Goal: Transaction & Acquisition: Purchase product/service

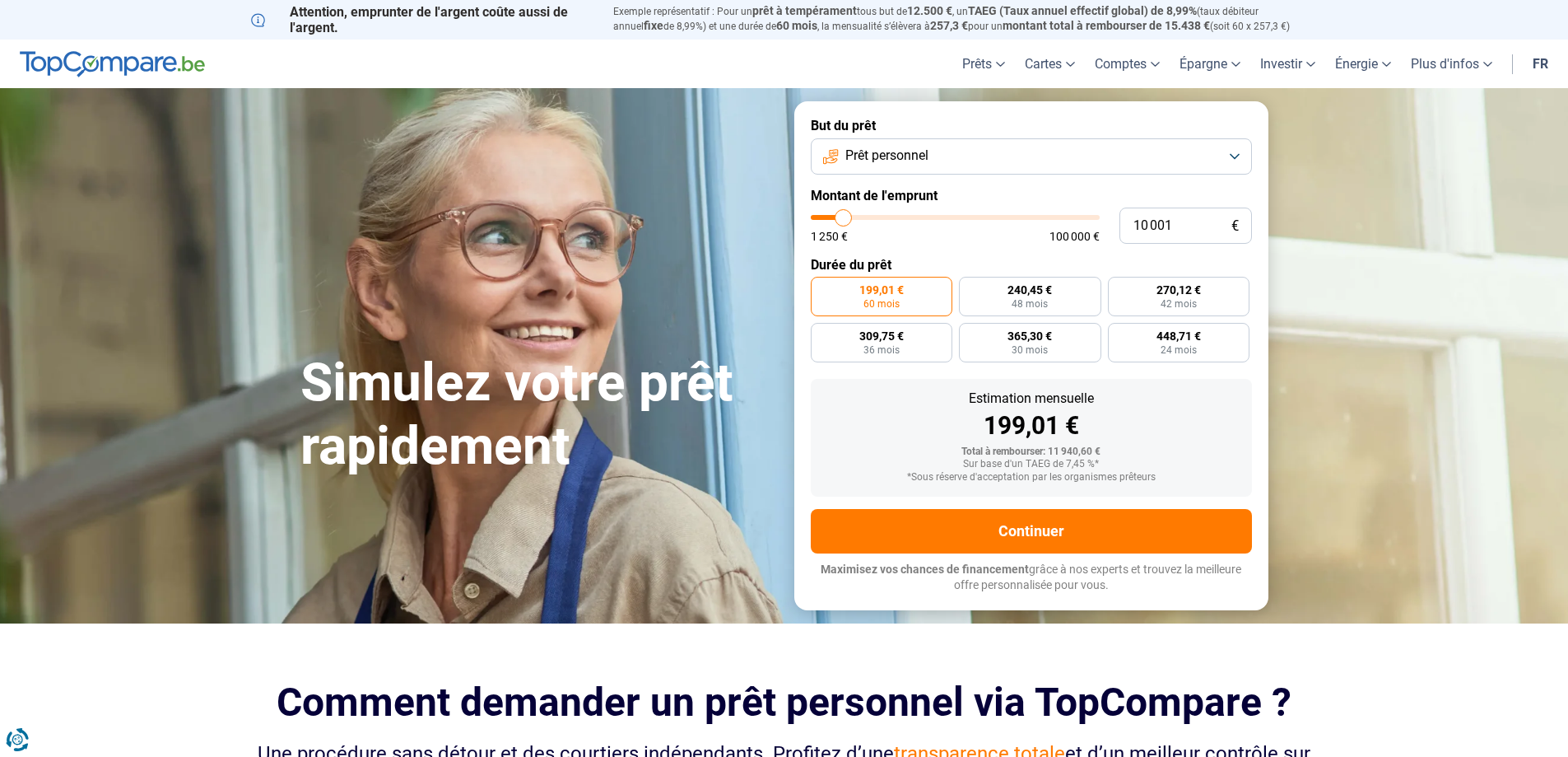
click at [926, 262] on form "But du prêt Prêt personnel Montant de l'emprunt 10 001 € 1 250 € 100 000 € Duré…" at bounding box center [1031, 355] width 474 height 508
type input "1"
type input "1250"
type input "160"
type input "1250"
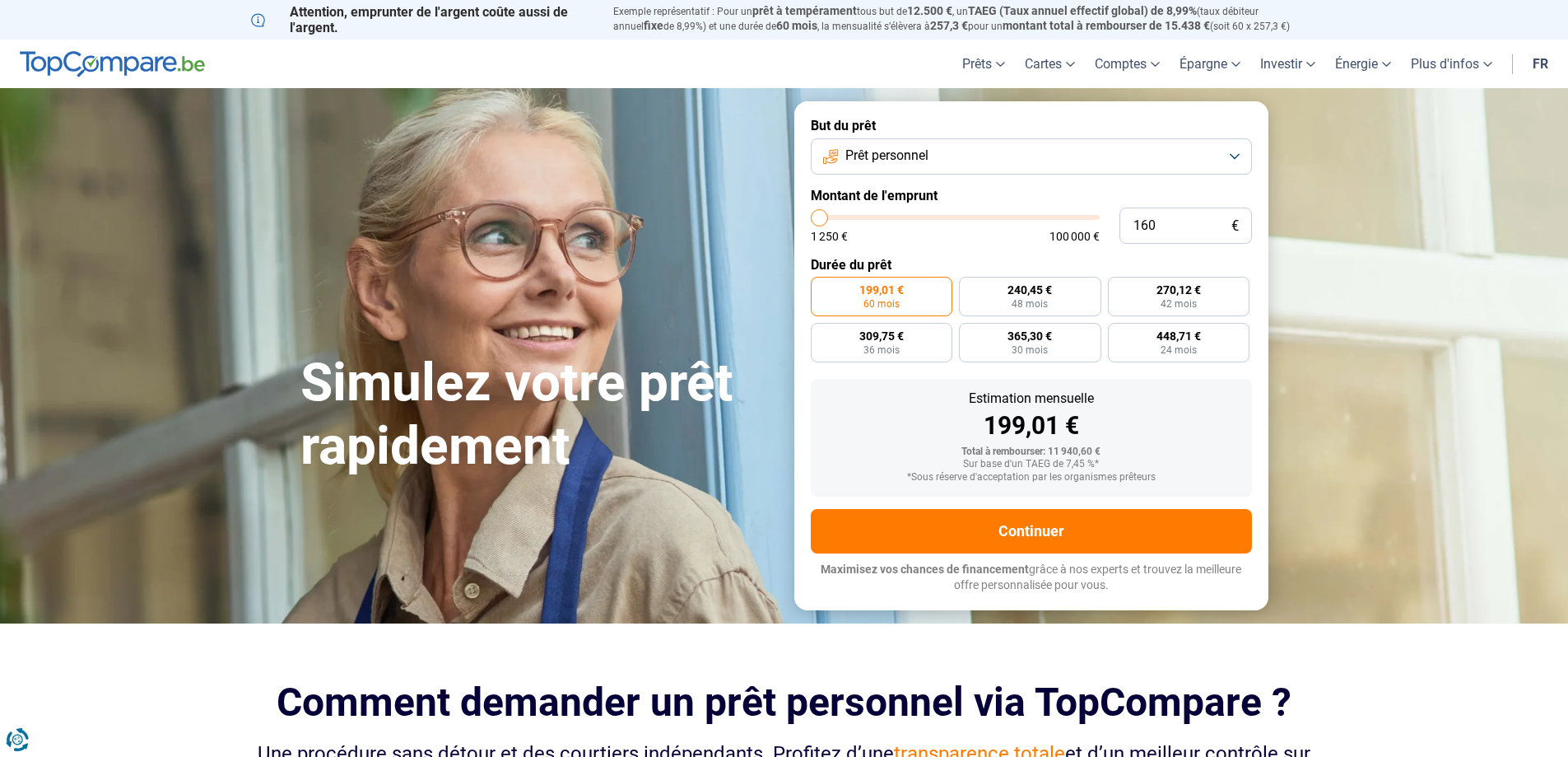
type input "1 600"
type input "1500"
radio input "true"
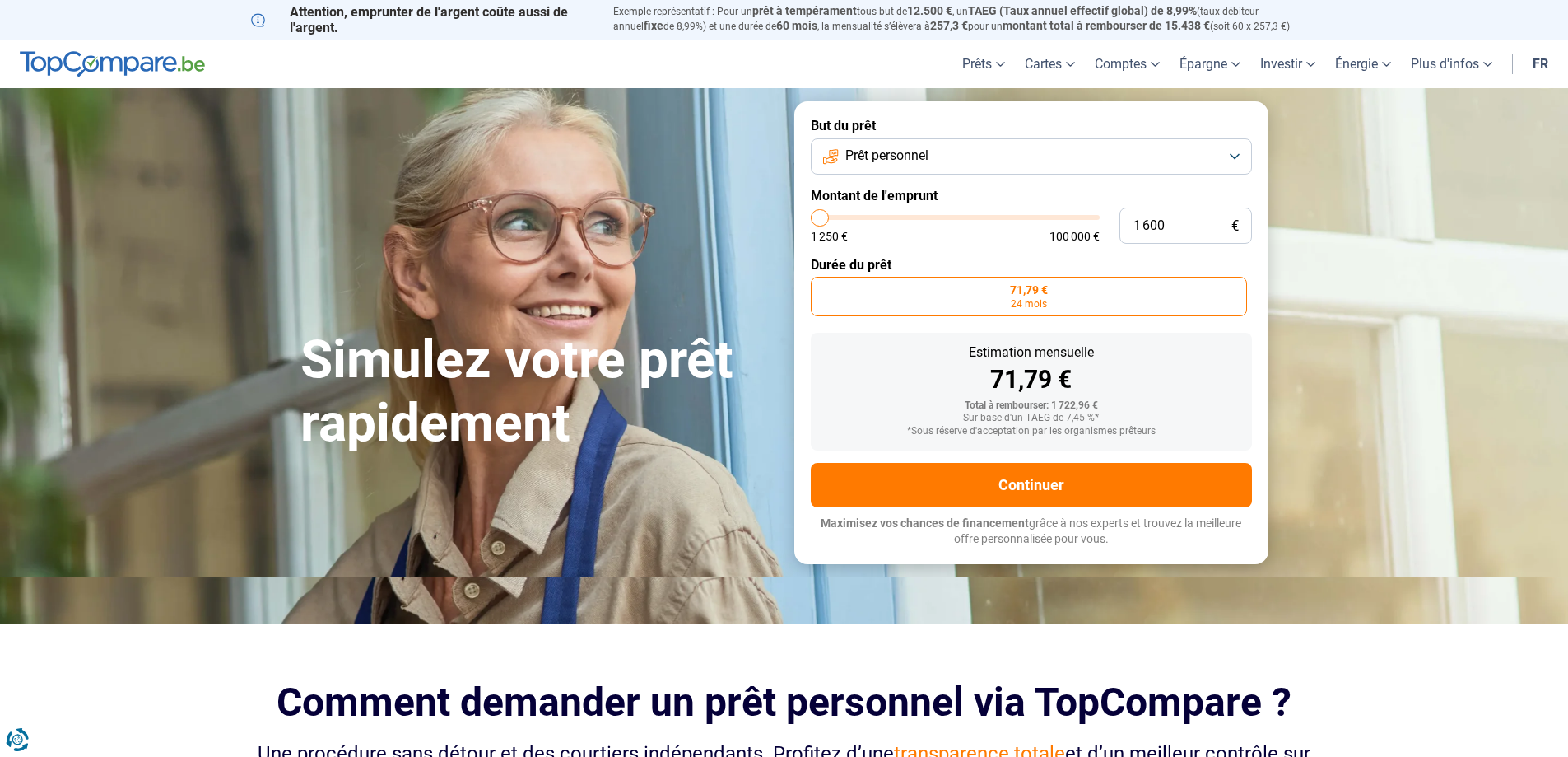
type input "1 600"
click at [1034, 294] on span "71,79 €" at bounding box center [1029, 290] width 38 height 12
click at [821, 287] on input "71,79 € 24 mois" at bounding box center [815, 282] width 11 height 11
click at [1027, 303] on span "24 mois" at bounding box center [1028, 304] width 36 height 10
click at [821, 287] on input "71,79 € 24 mois" at bounding box center [815, 282] width 11 height 11
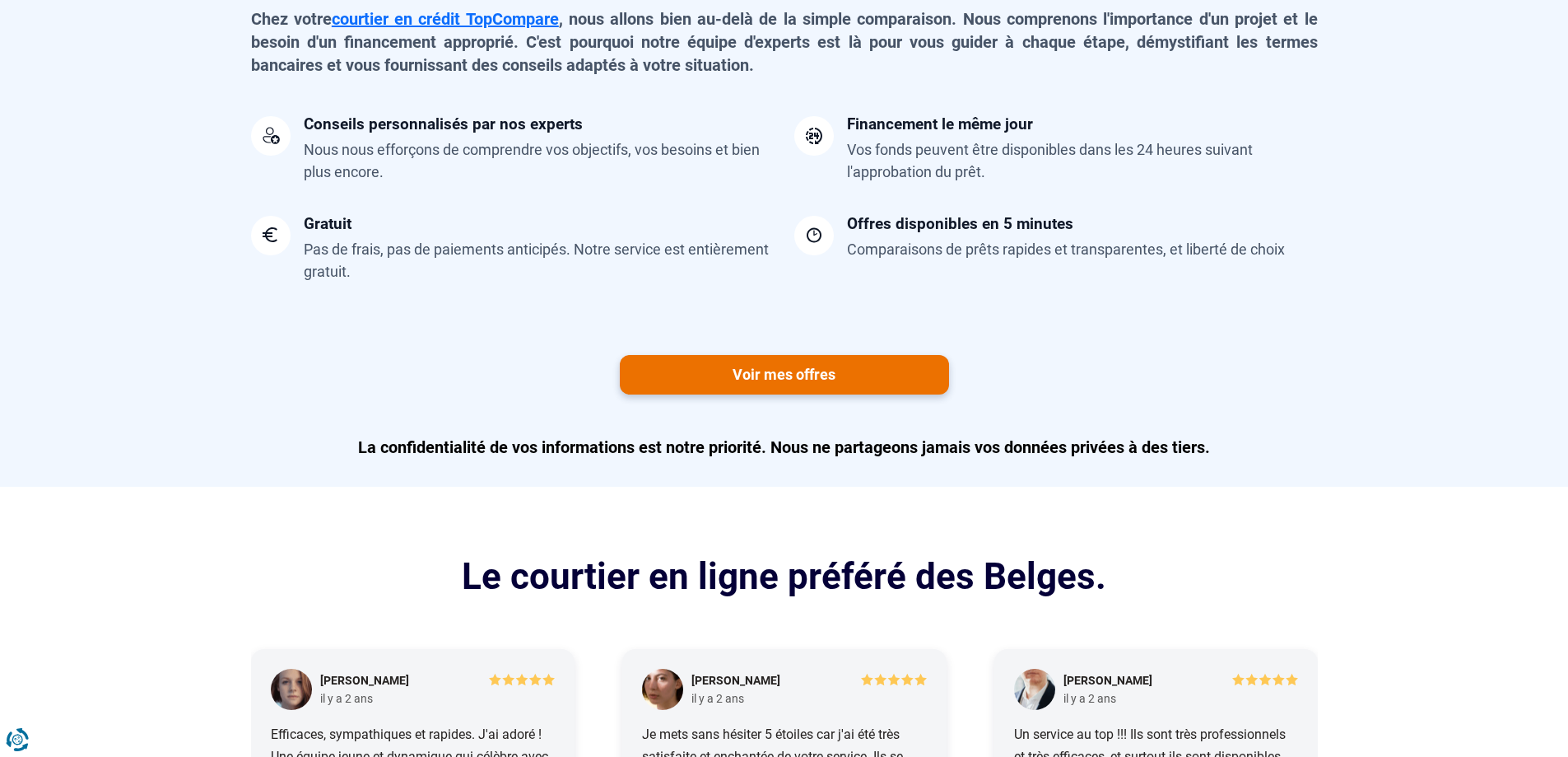
scroll to position [1399, 0]
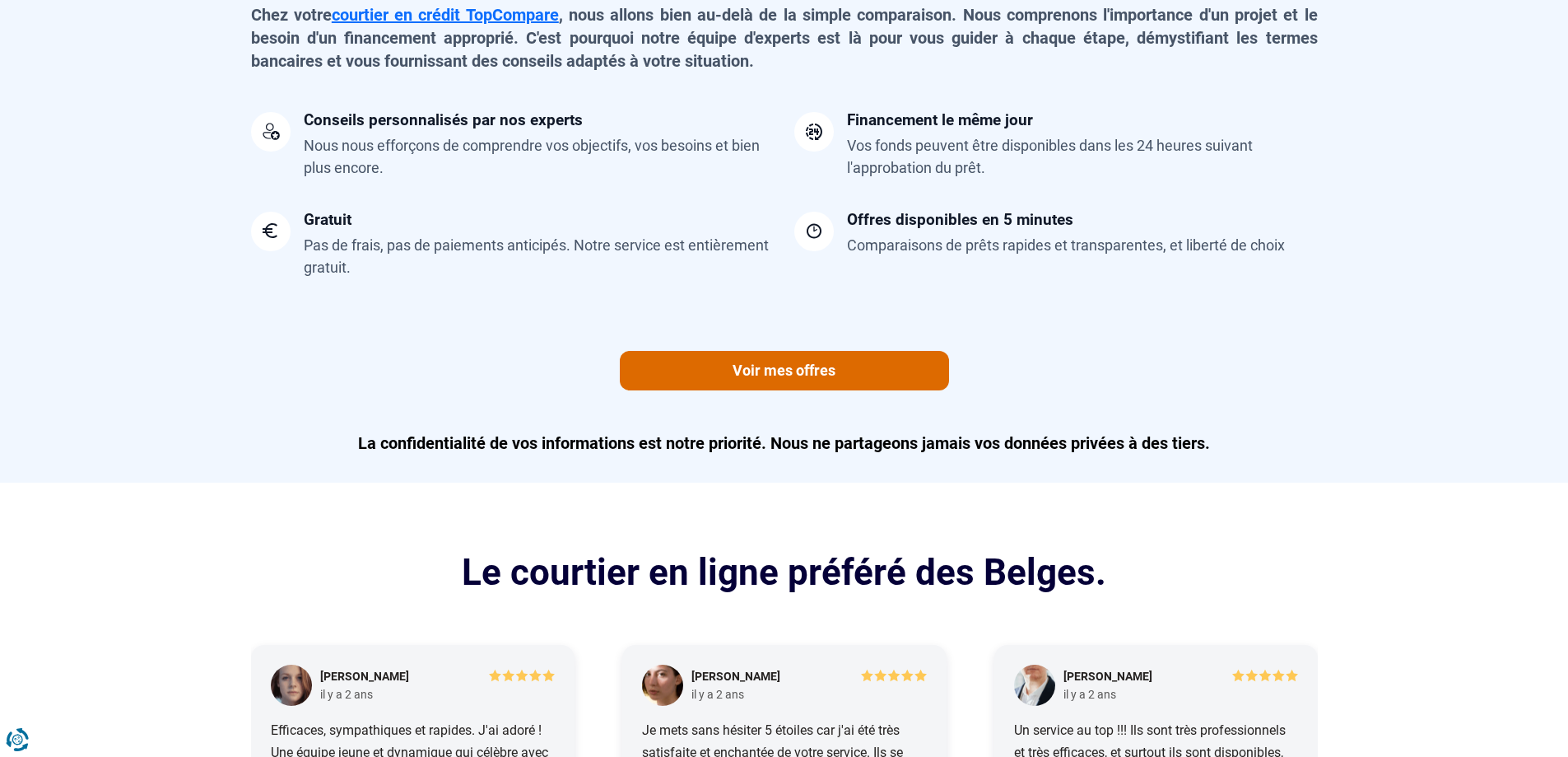
click at [882, 353] on link "Voir mes offres" at bounding box center [784, 370] width 329 height 39
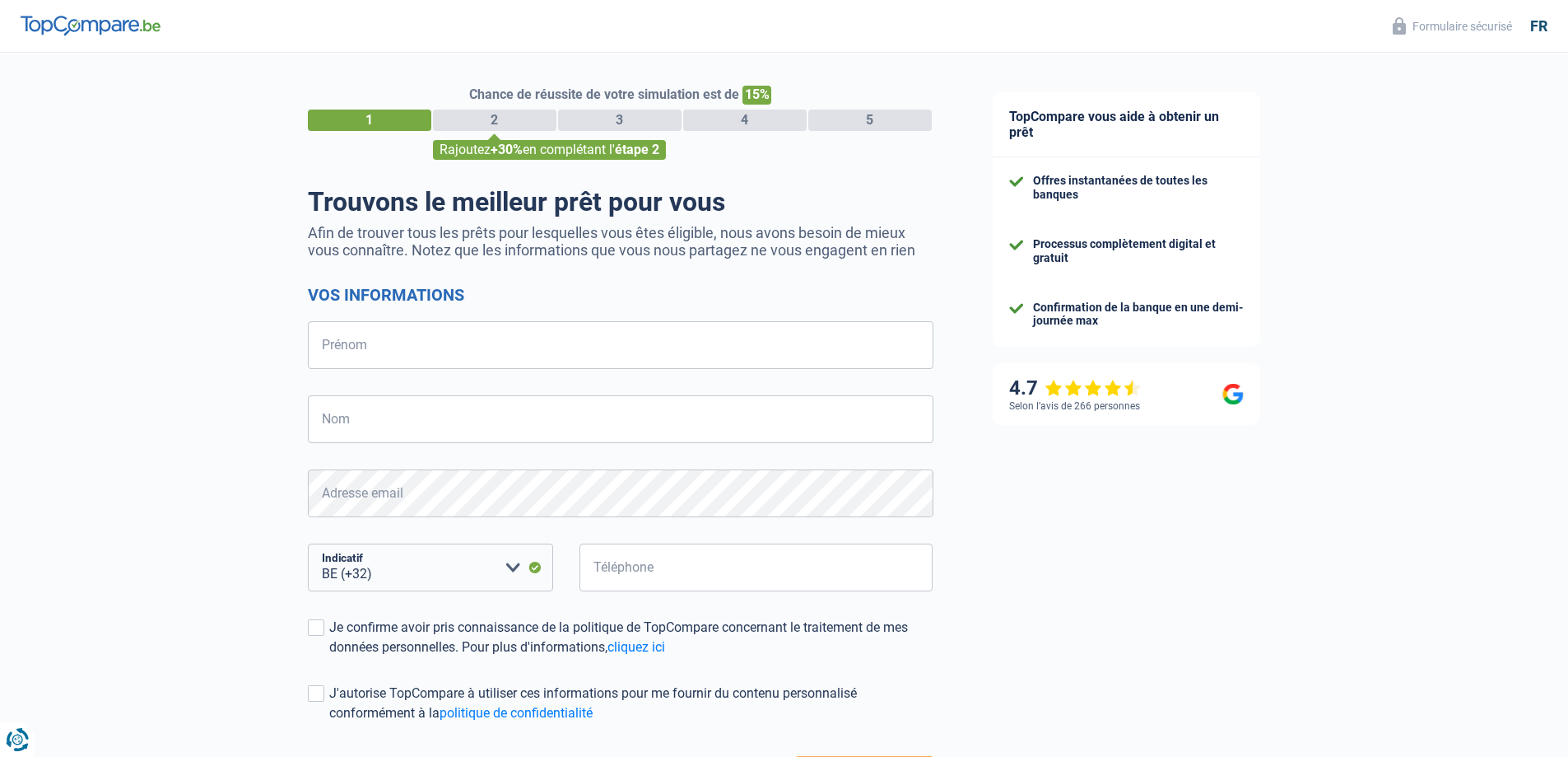
select select "32"
